Goal: Task Accomplishment & Management: Use online tool/utility

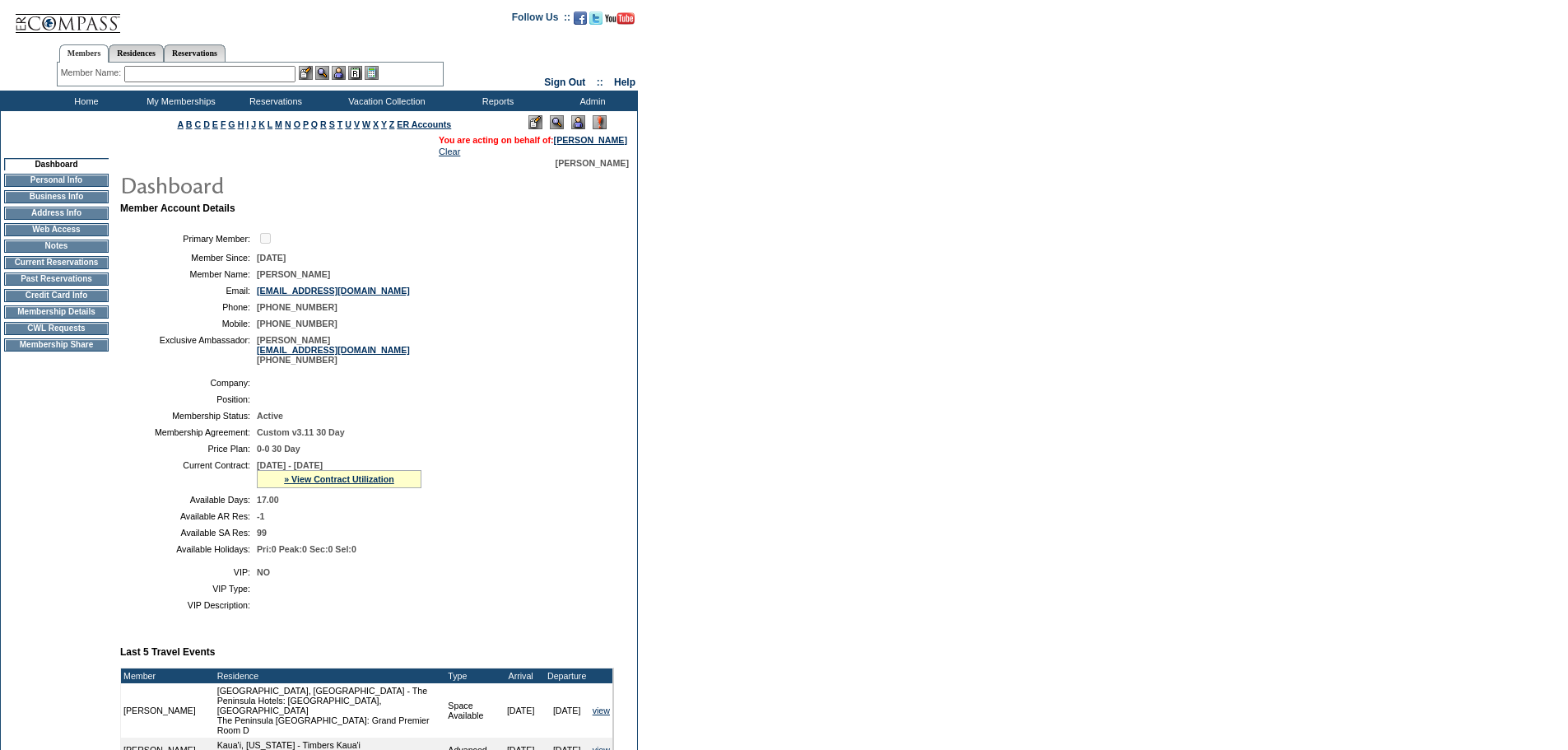
click at [58, 335] on td "CWL Requests" at bounding box center [56, 328] width 104 height 13
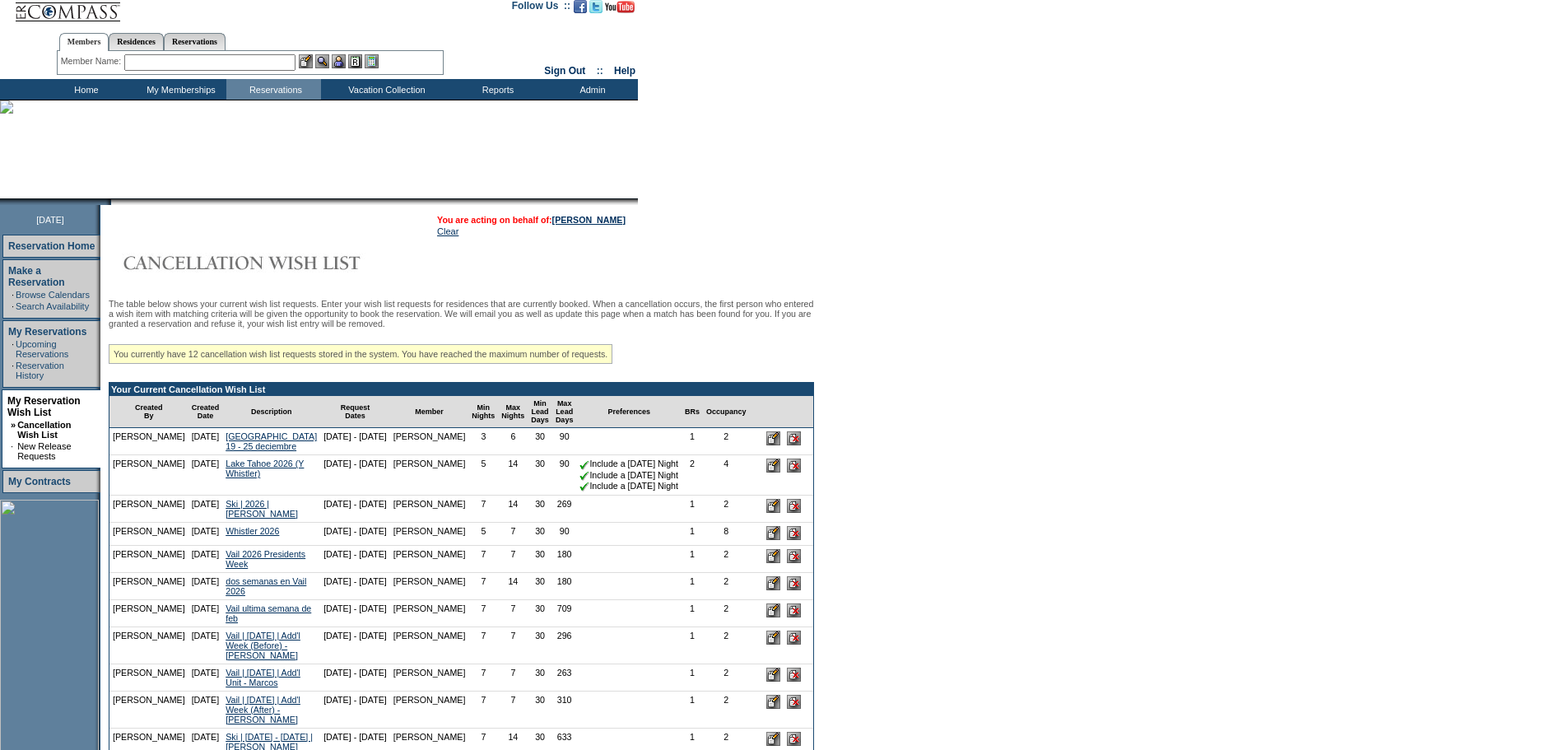
click at [1043, 550] on form "Follow Us ::" at bounding box center [784, 649] width 1568 height 1322
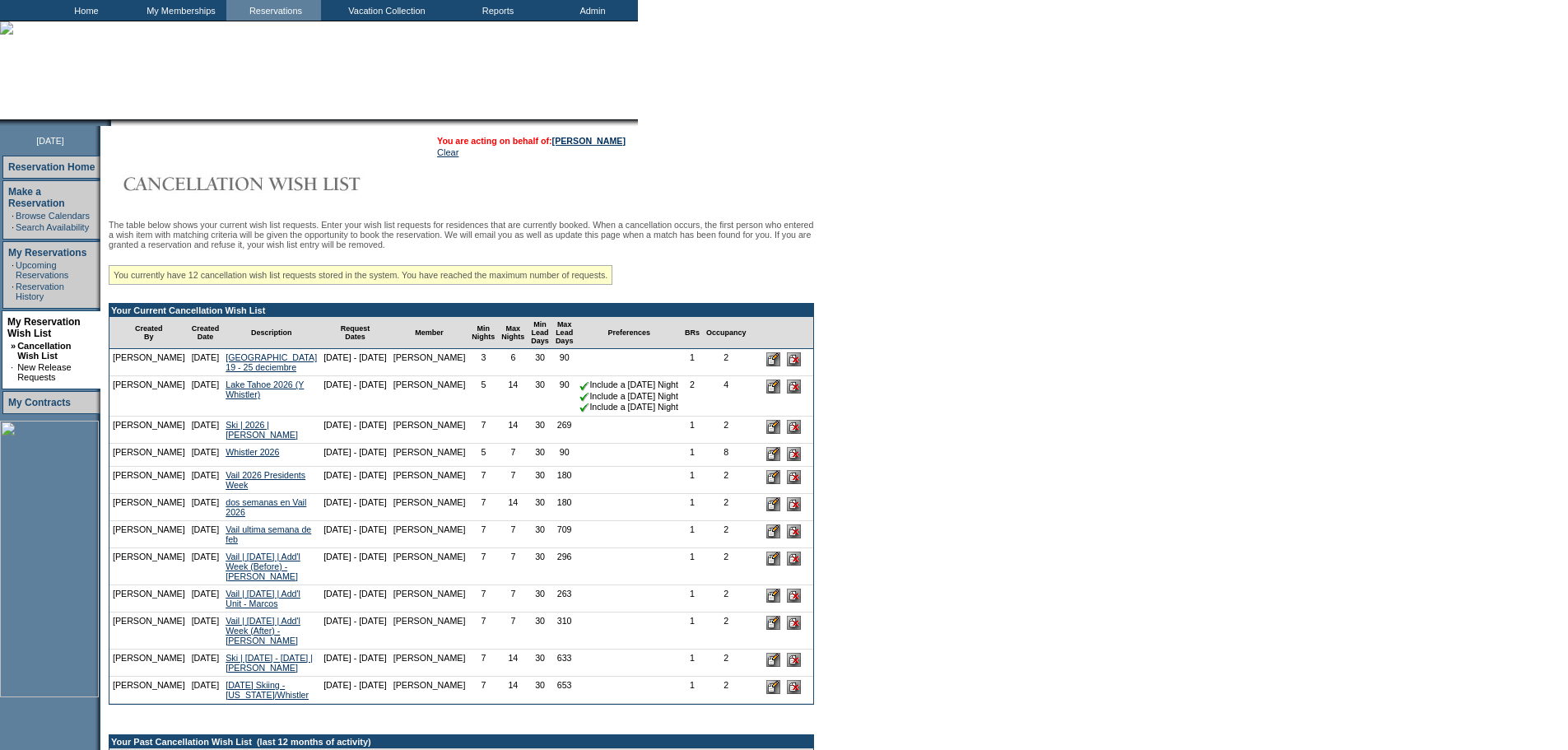
click at [1128, 446] on form "Follow Us ::" at bounding box center [784, 570] width 1568 height 1322
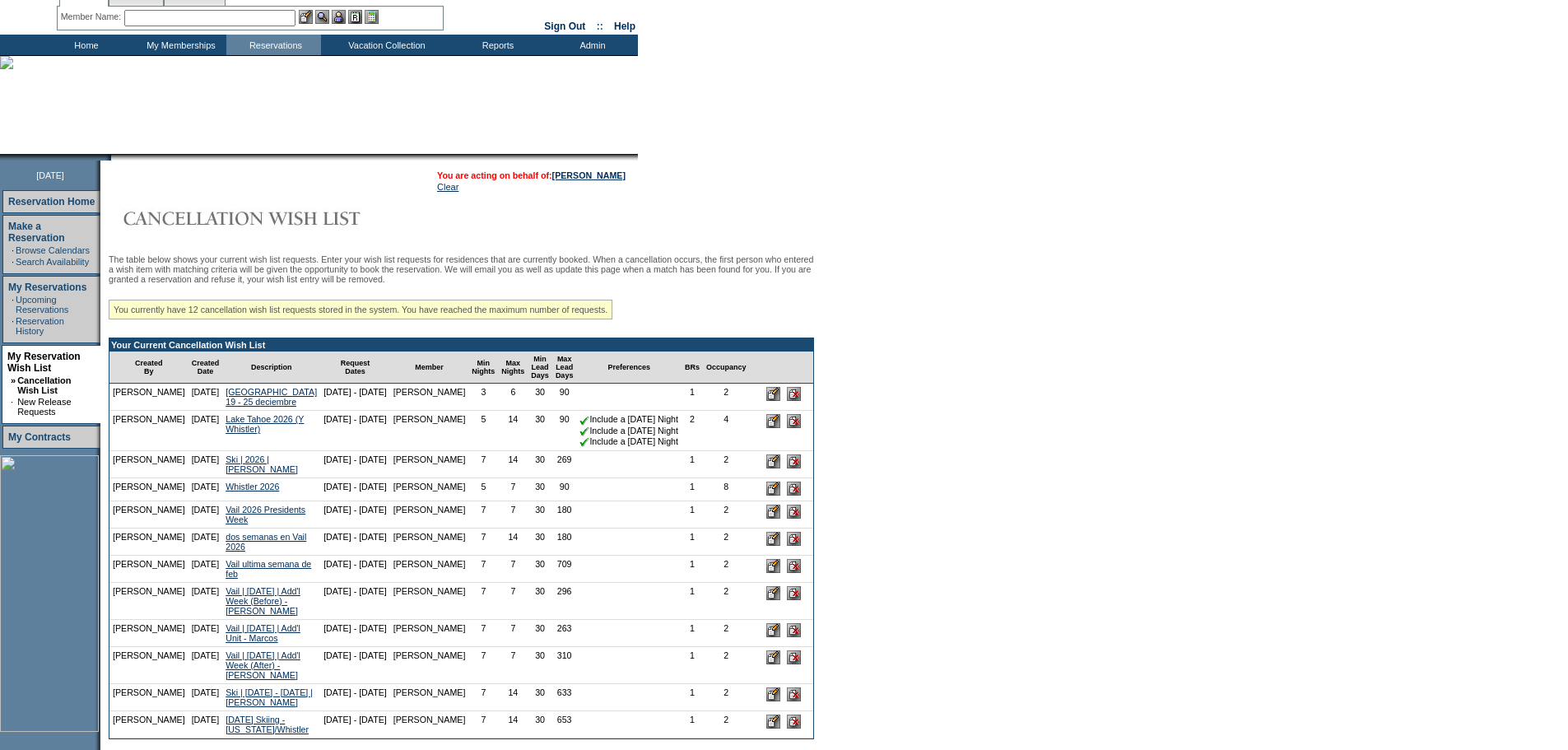
click at [1037, 430] on form "Follow Us ::" at bounding box center [784, 605] width 1568 height 1322
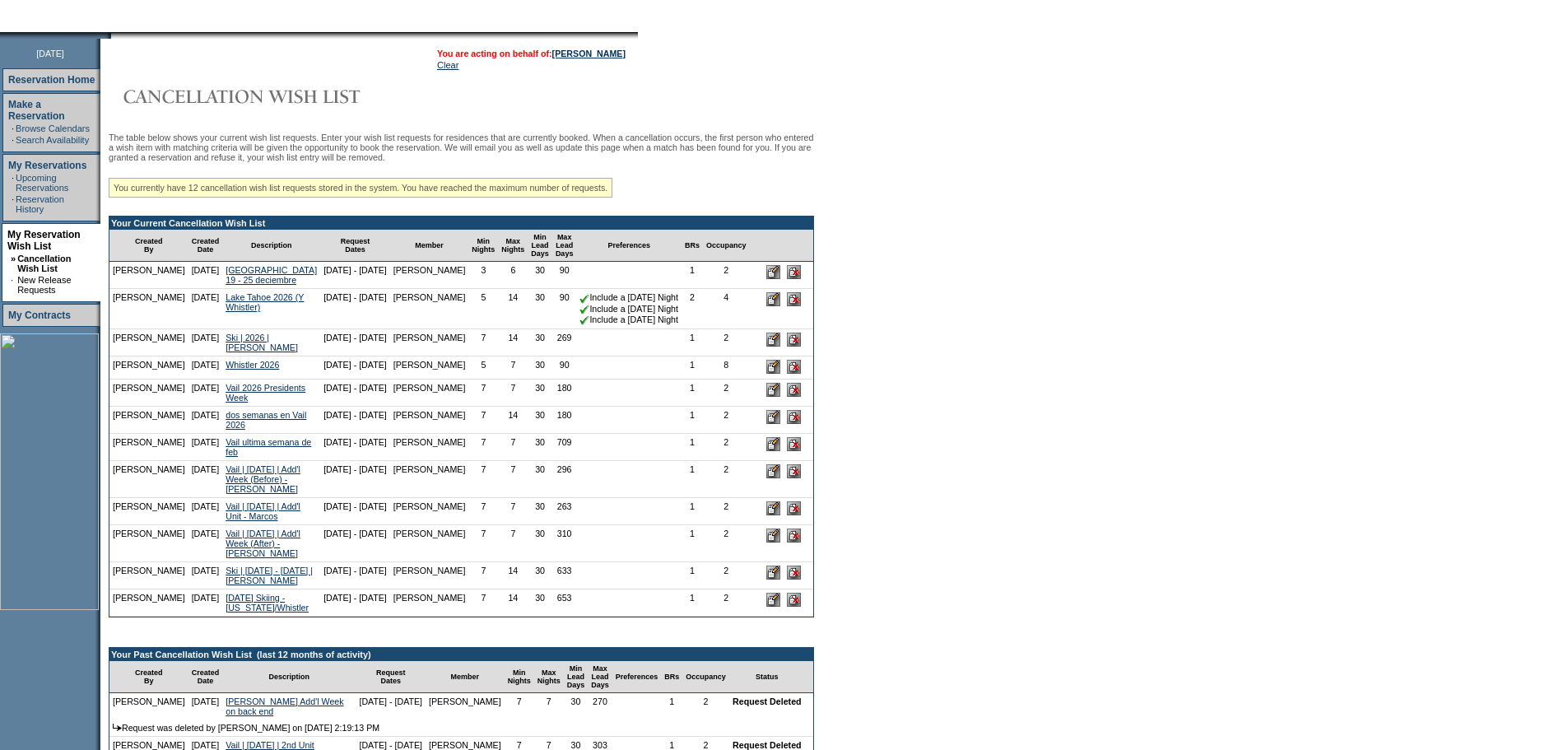
click at [1061, 428] on form "Follow Us ::" at bounding box center [784, 483] width 1568 height 1322
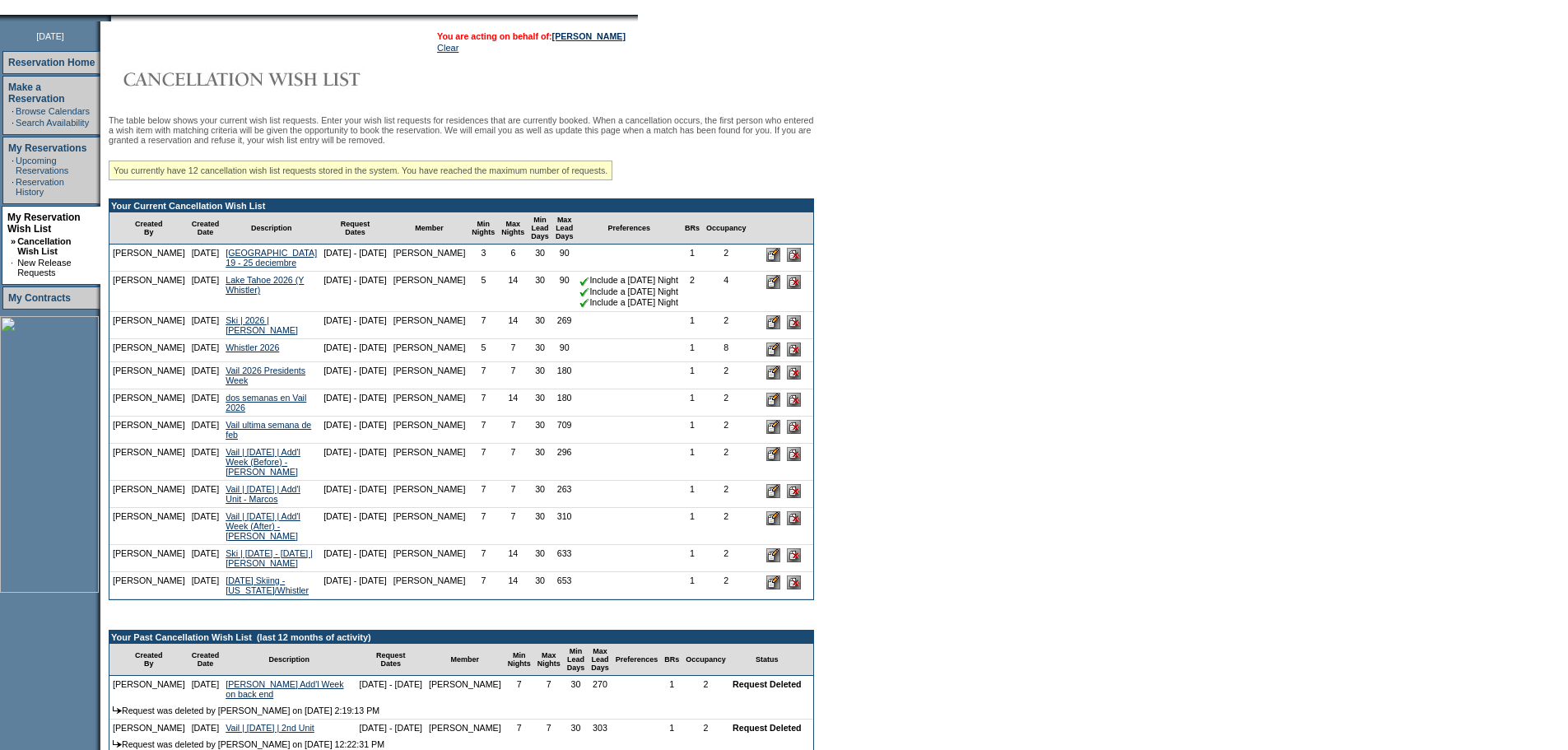
scroll to position [186, 0]
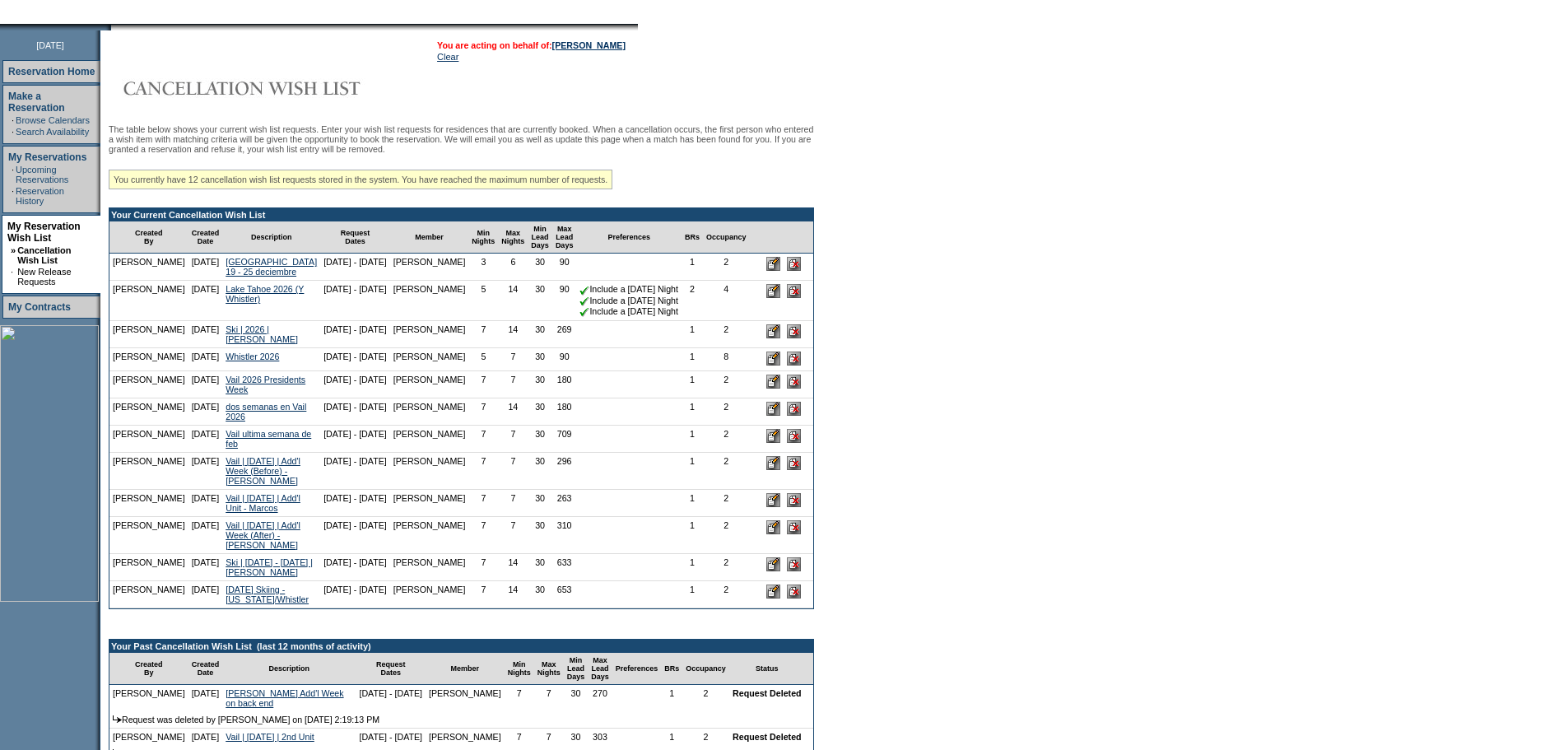
click at [1004, 339] on form "Follow Us ::" at bounding box center [784, 475] width 1568 height 1322
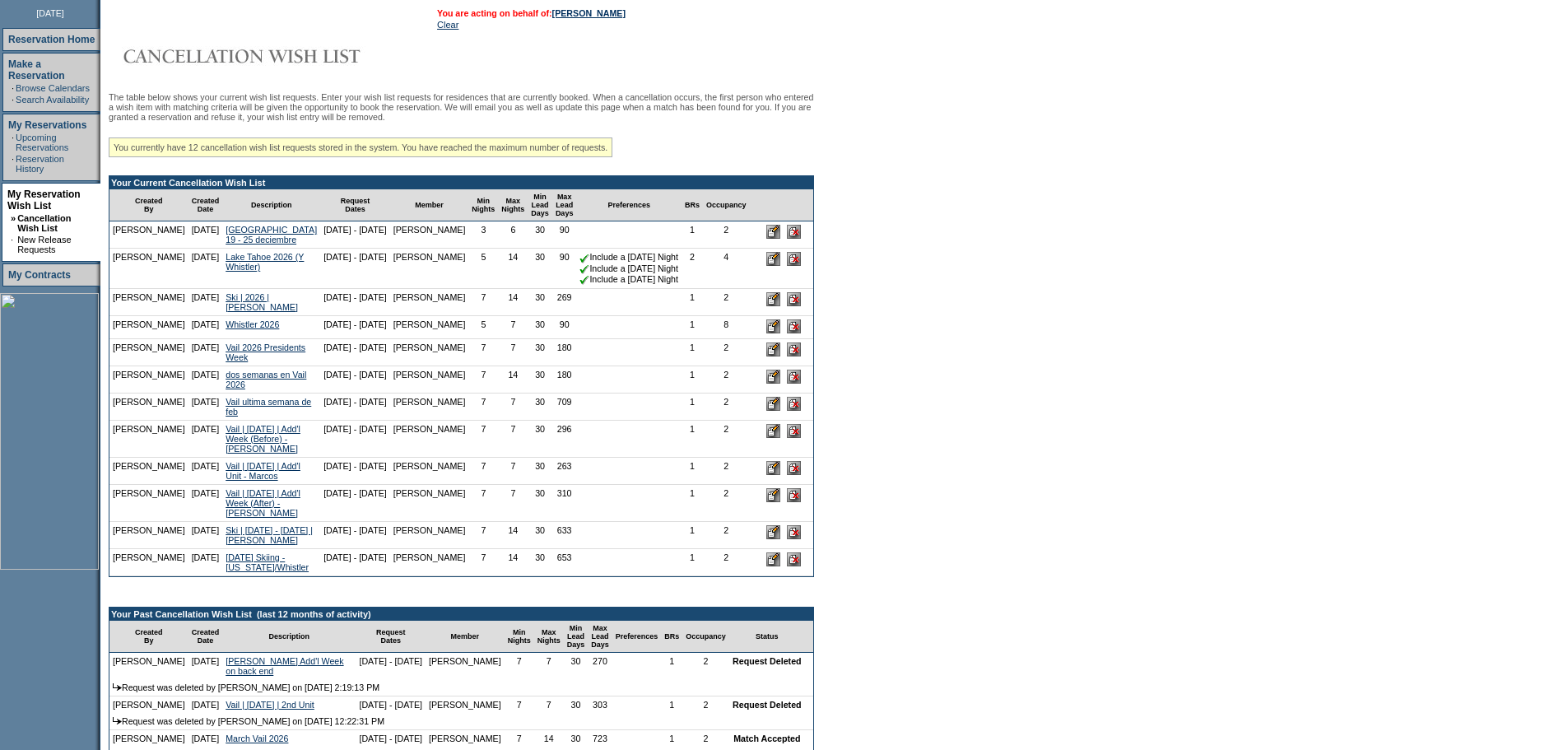
scroll to position [239, 0]
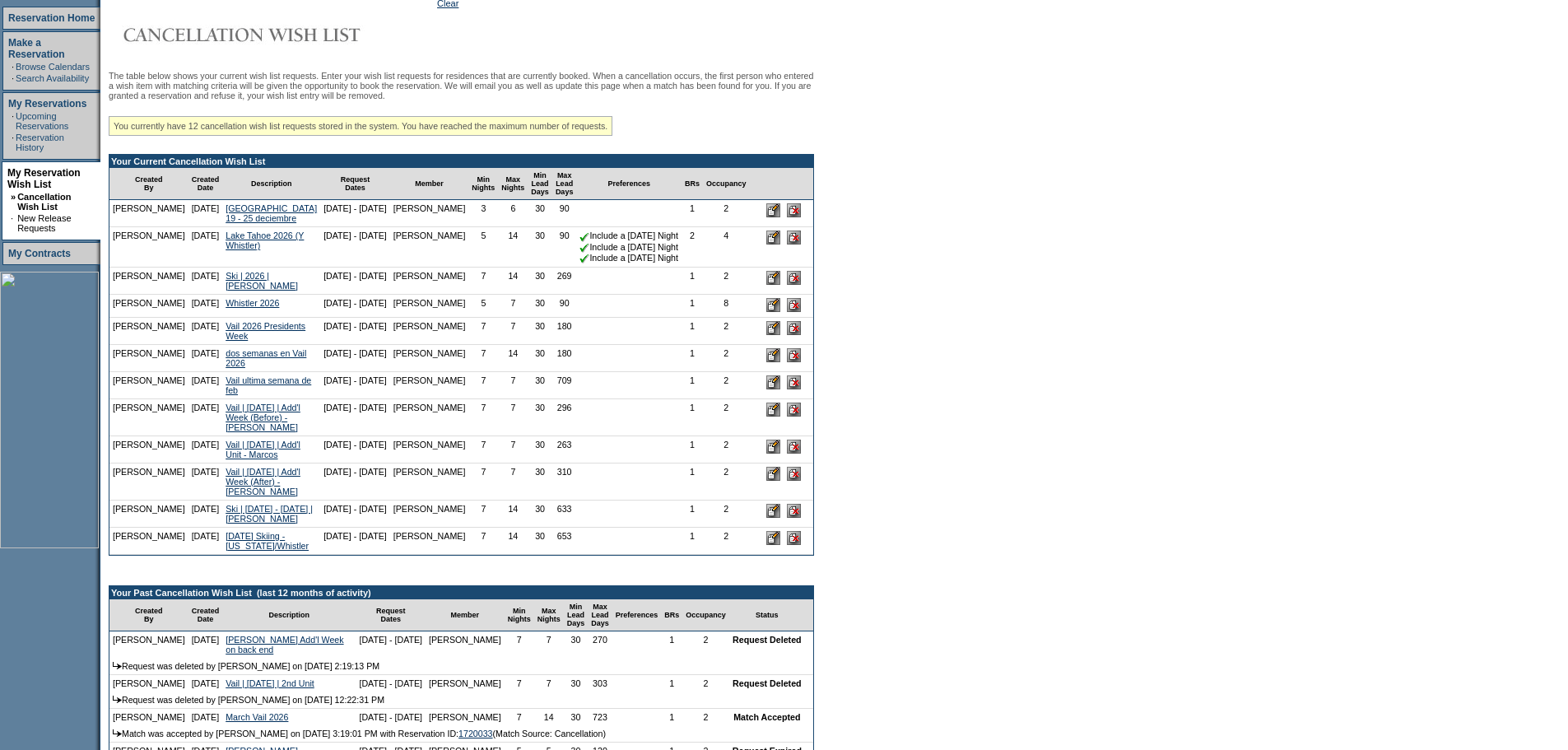
click at [1004, 444] on form "Follow Us ::" at bounding box center [784, 422] width 1568 height 1322
click at [920, 147] on form "Follow Us ::" at bounding box center [784, 422] width 1568 height 1322
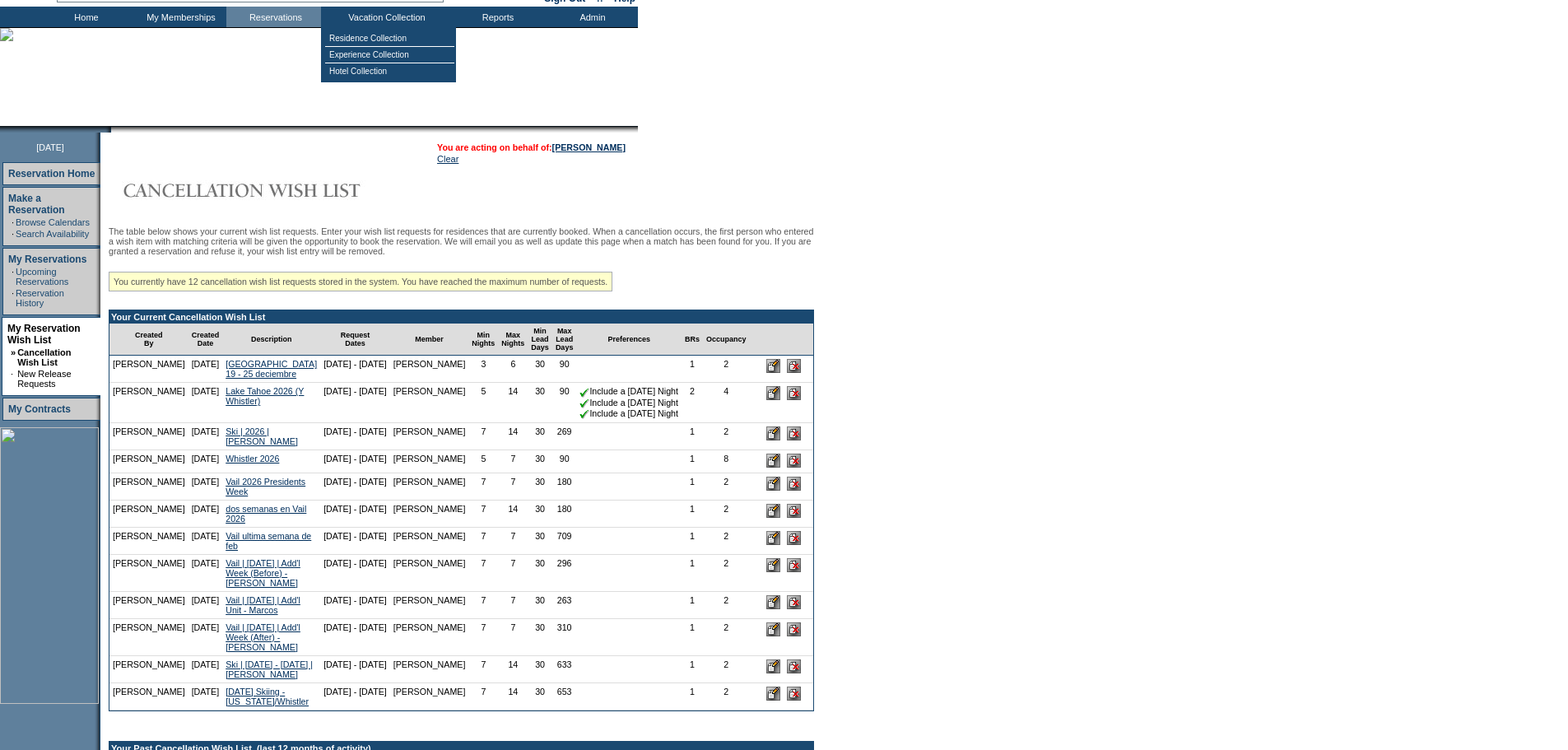
scroll to position [0, 0]
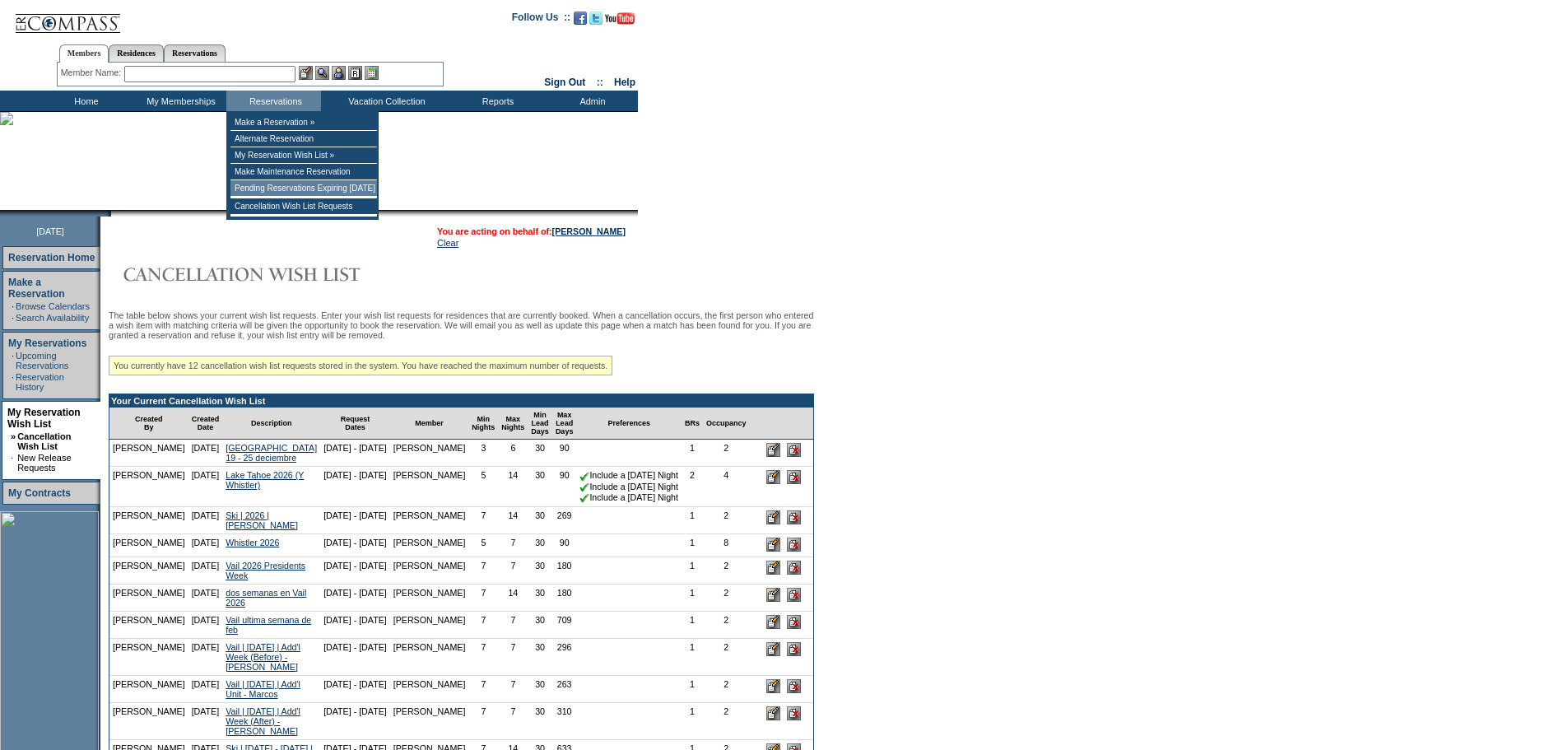
click at [265, 191] on td "Pending Reservations Expiring [DATE]" at bounding box center [303, 189] width 146 height 17
